Goal: Task Accomplishment & Management: Use online tool/utility

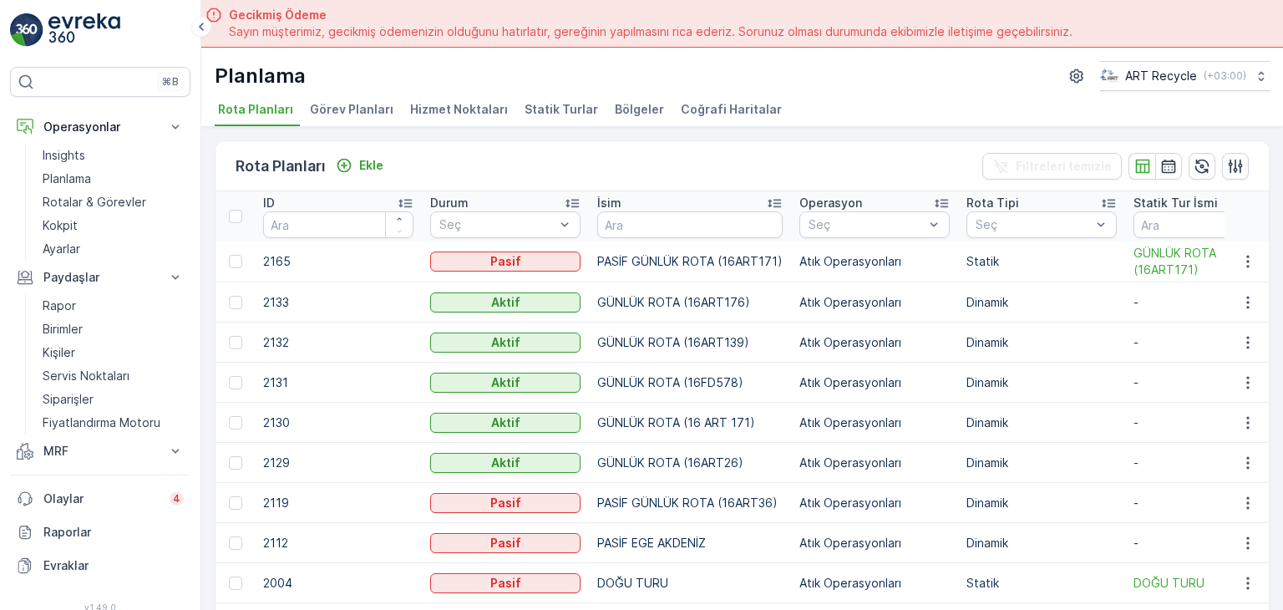
scroll to position [47, 0]
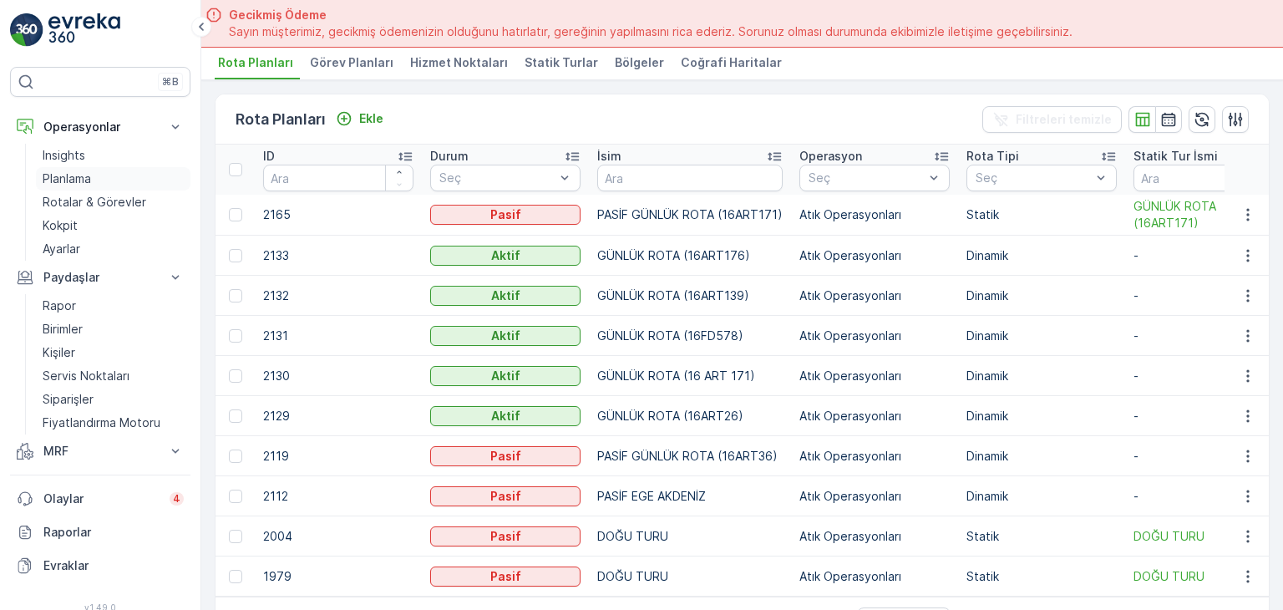
drag, startPoint x: 0, startPoint y: 0, endPoint x: 74, endPoint y: 175, distance: 189.5
click at [74, 175] on p "Planlama" at bounding box center [67, 178] width 48 height 17
click at [468, 54] on span "Hizmet Noktaları" at bounding box center [459, 62] width 98 height 17
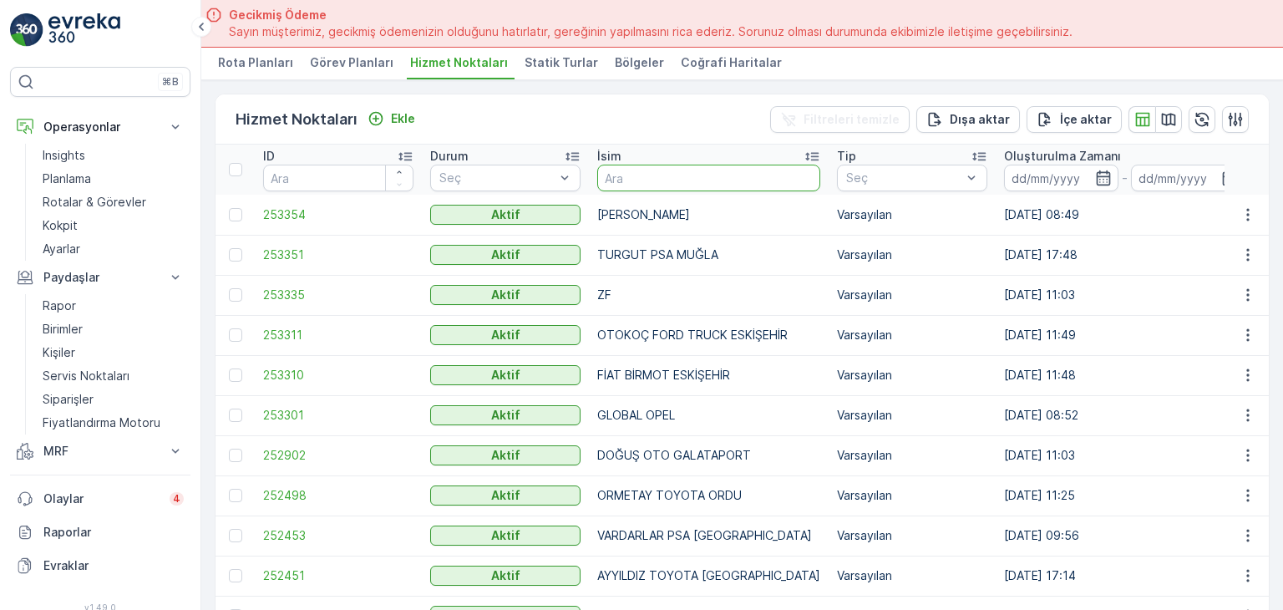
click at [698, 175] on input "text" at bounding box center [708, 178] width 223 height 27
type input "FENER"
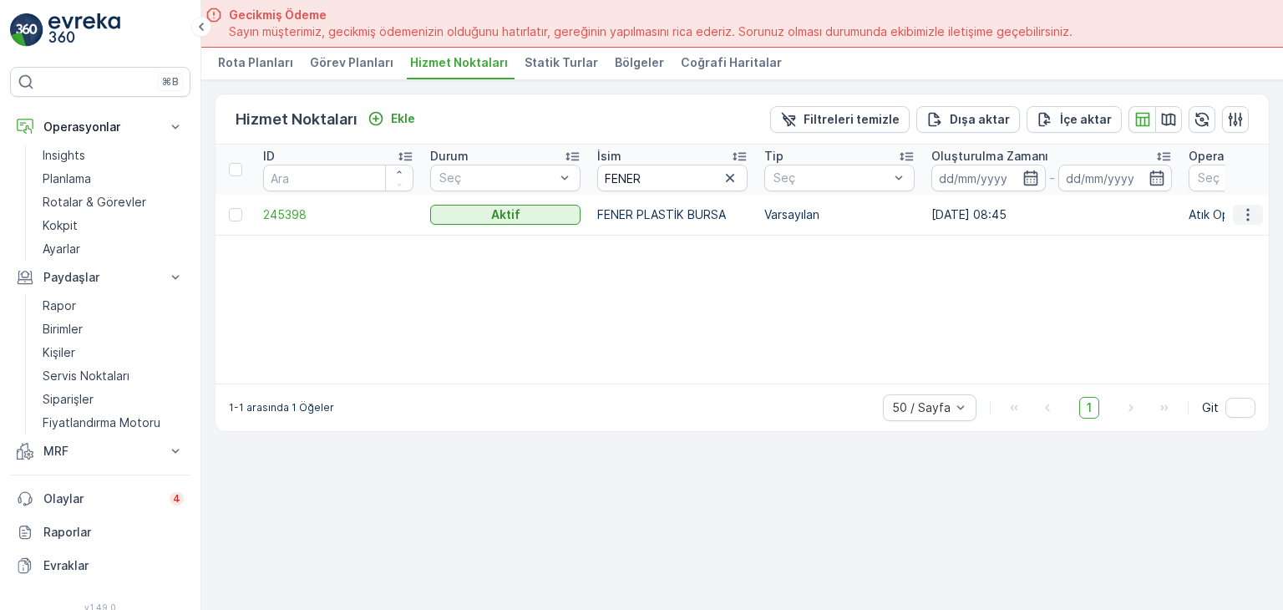
click at [1255, 206] on icon "button" at bounding box center [1248, 214] width 17 height 17
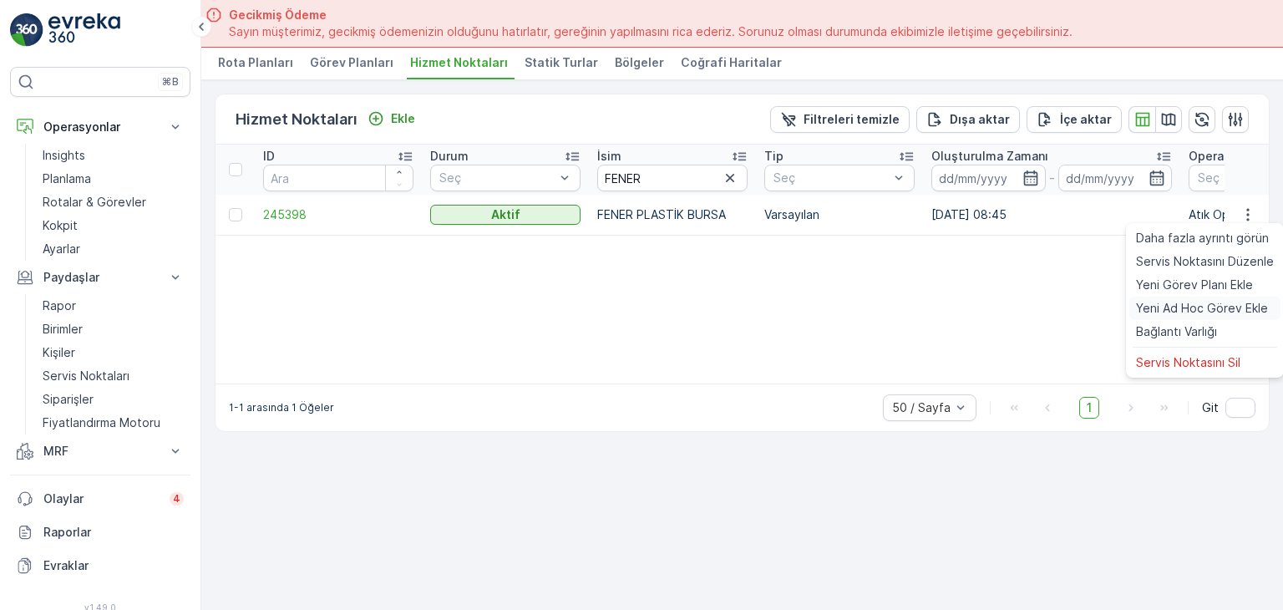
click at [1217, 311] on span "Yeni Ad Hoc Görev Ekle" at bounding box center [1202, 308] width 132 height 17
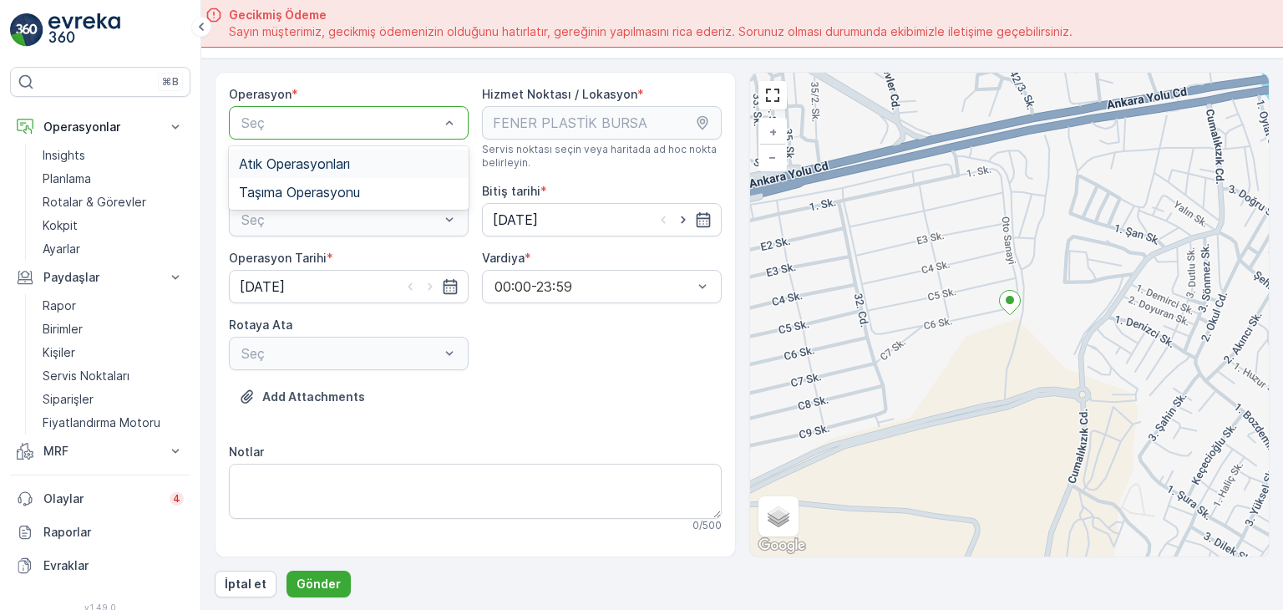
drag, startPoint x: 389, startPoint y: 158, endPoint x: 368, endPoint y: 185, distance: 33.4
click at [388, 158] on div "Atık Operasyonları" at bounding box center [349, 163] width 220 height 15
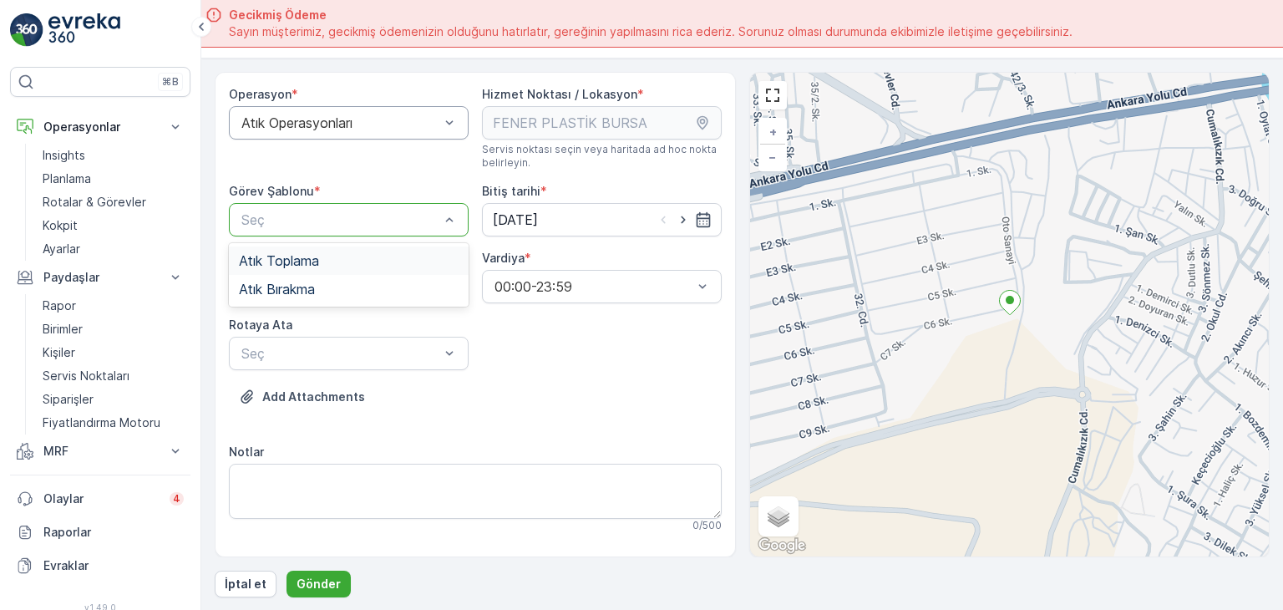
click at [364, 221] on div at bounding box center [340, 219] width 201 height 15
click at [348, 288] on div "Atık Bırakma" at bounding box center [349, 289] width 220 height 15
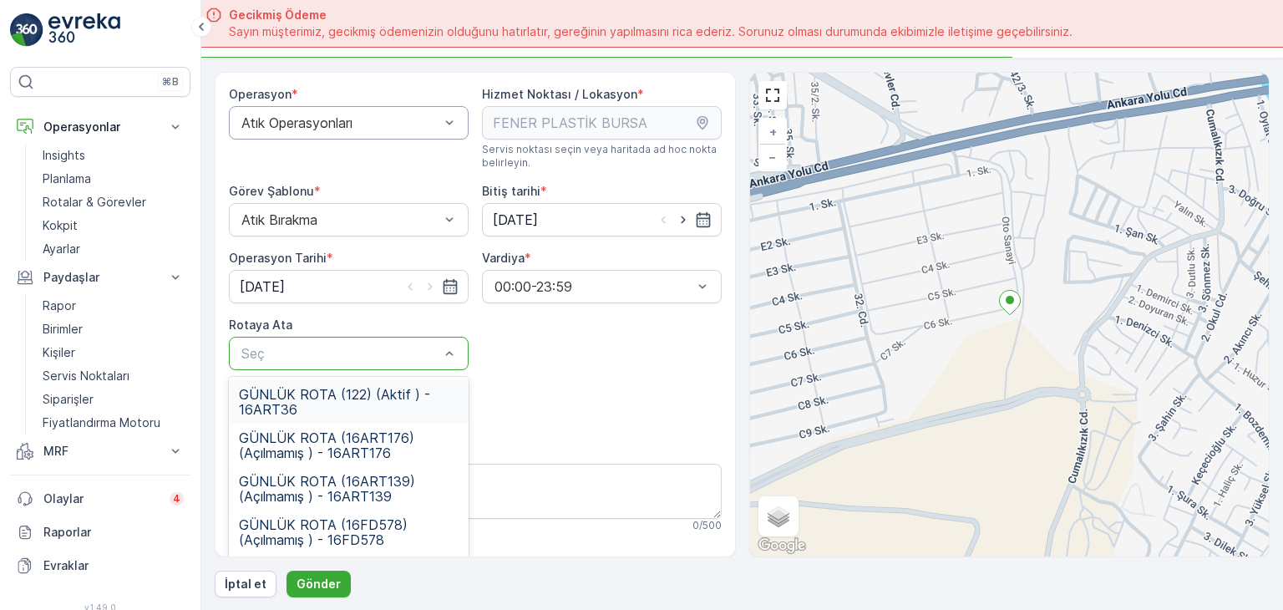
click at [342, 356] on div at bounding box center [340, 353] width 201 height 15
drag, startPoint x: 461, startPoint y: 409, endPoint x: 458, endPoint y: 436, distance: 27.8
click at [458, 436] on div "GÜNLÜK ROTA (122) (Aktif ) - 16ART36 GÜNLÜK ROTA (16ART176) (Açılmamış ) - 16AR…" at bounding box center [349, 490] width 240 height 227
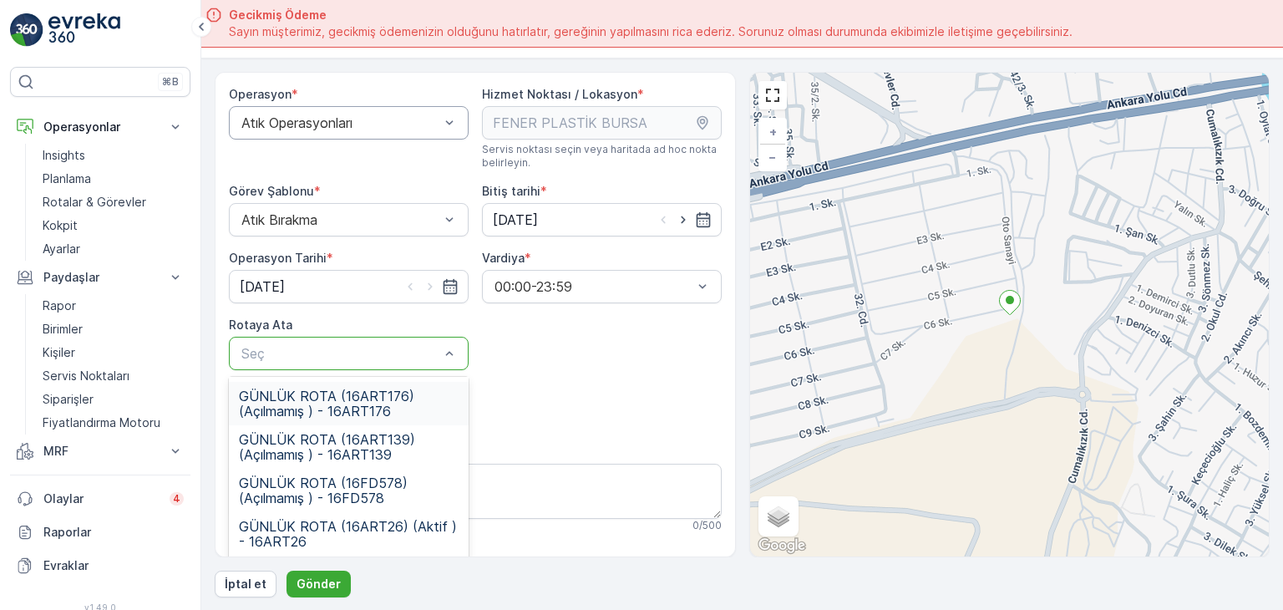
scroll to position [83, 0]
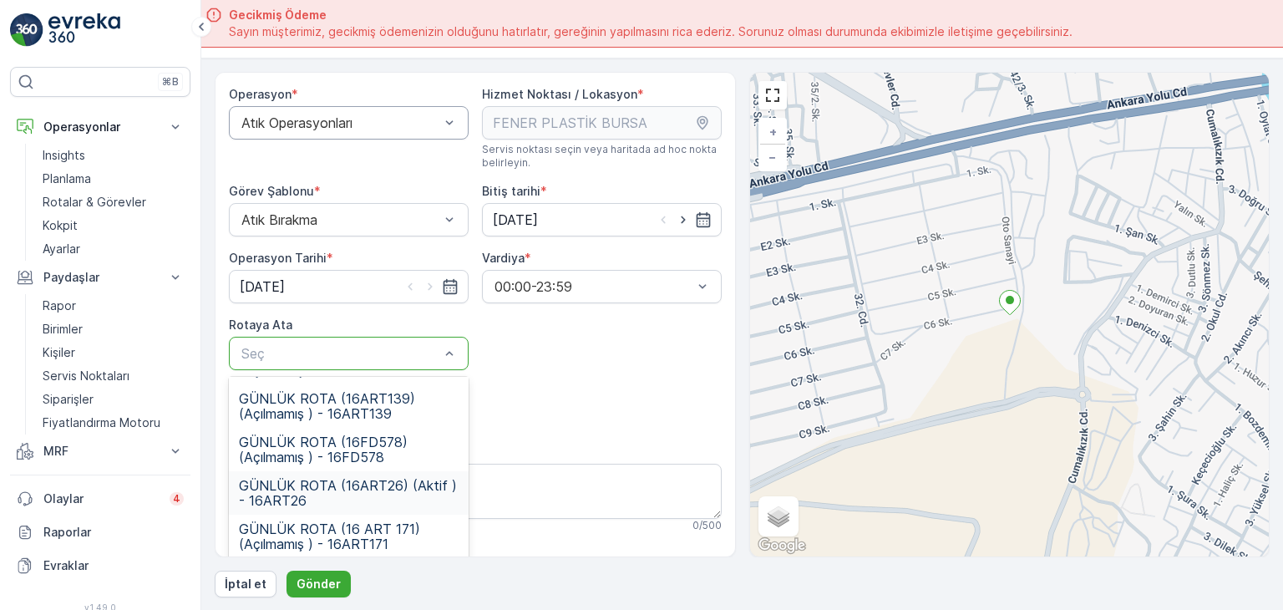
click at [432, 491] on span "GÜNLÜK ROTA (16ART26) (Aktif ) - 16ART26" at bounding box center [349, 493] width 220 height 30
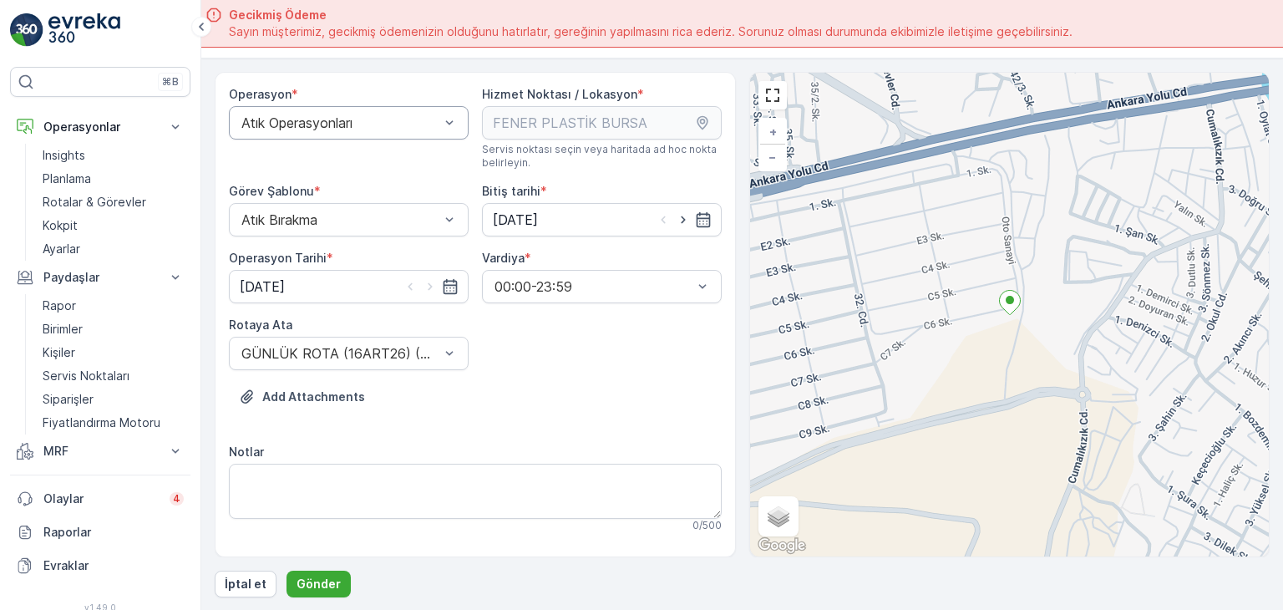
click at [565, 404] on div "Add Attachments" at bounding box center [475, 406] width 493 height 47
click at [300, 584] on p "Gönder" at bounding box center [319, 584] width 44 height 17
